Goal: Find specific page/section: Find specific page/section

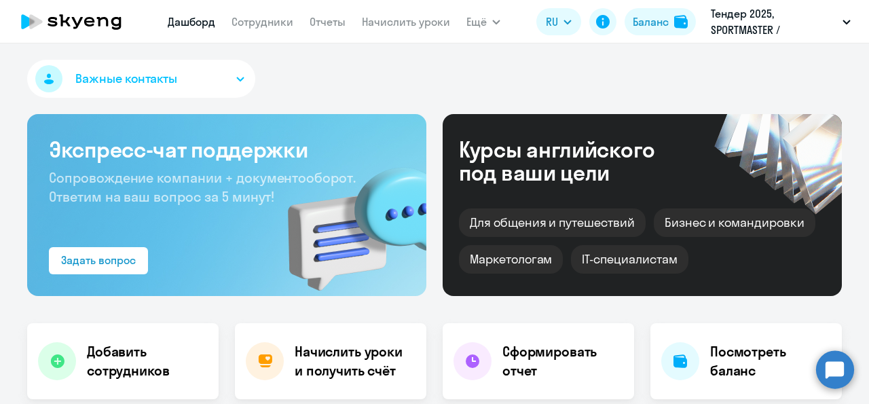
select select "30"
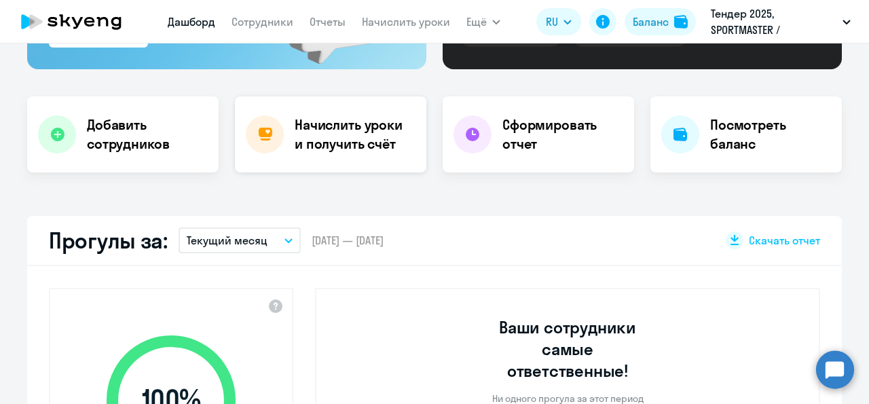
scroll to position [226, 0]
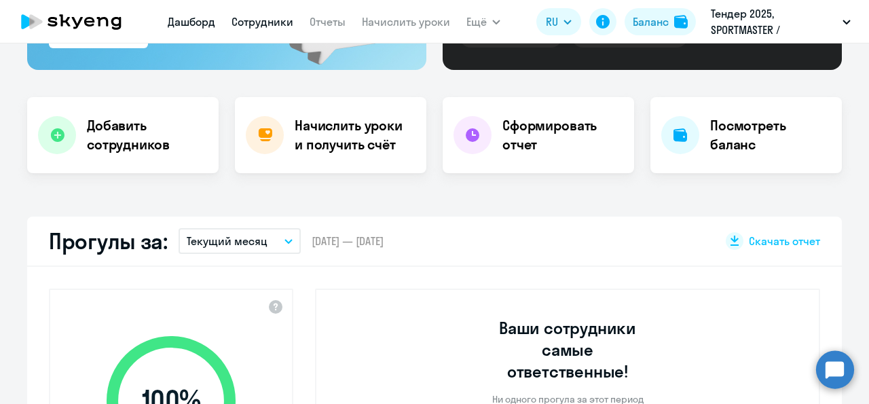
click at [260, 23] on link "Сотрудники" at bounding box center [263, 22] width 62 height 14
select select "30"
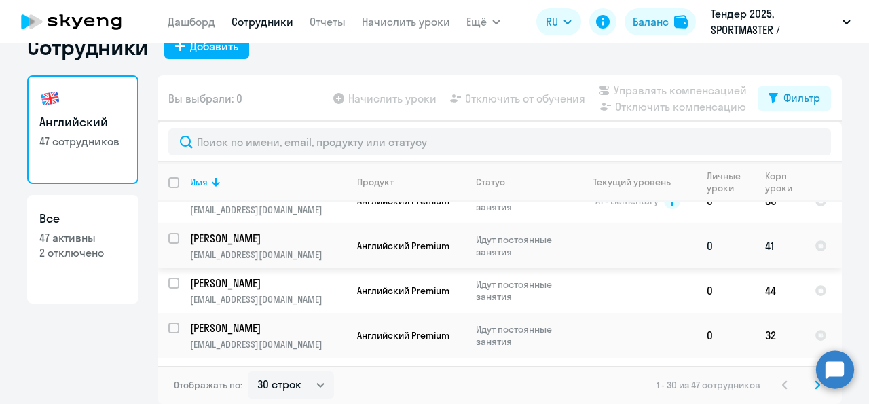
scroll to position [844, 0]
click at [259, 328] on td "[PERSON_NAME] [PERSON_NAME][EMAIL_ADDRESS][DOMAIN_NAME]" at bounding box center [262, 334] width 167 height 45
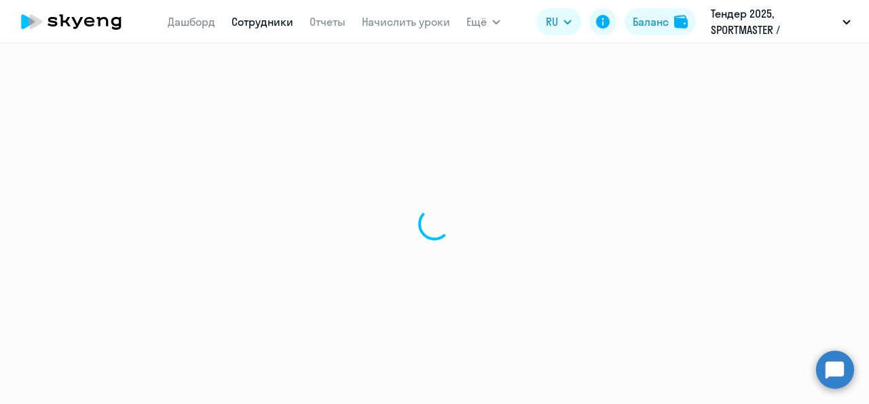
select select "english"
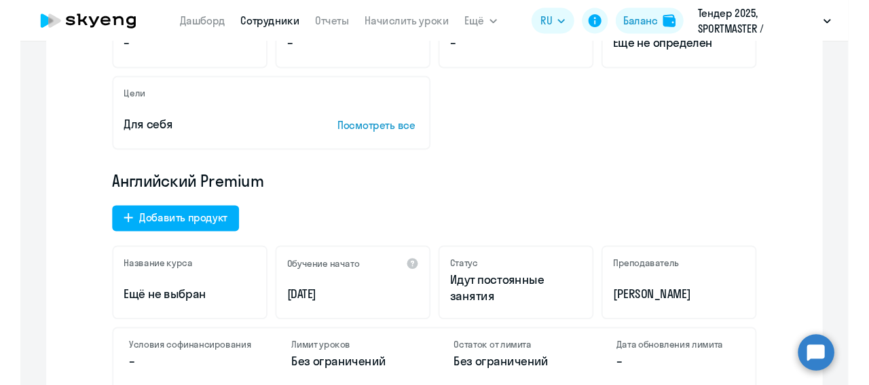
scroll to position [313, 0]
